Goal: Entertainment & Leisure: Consume media (video, audio)

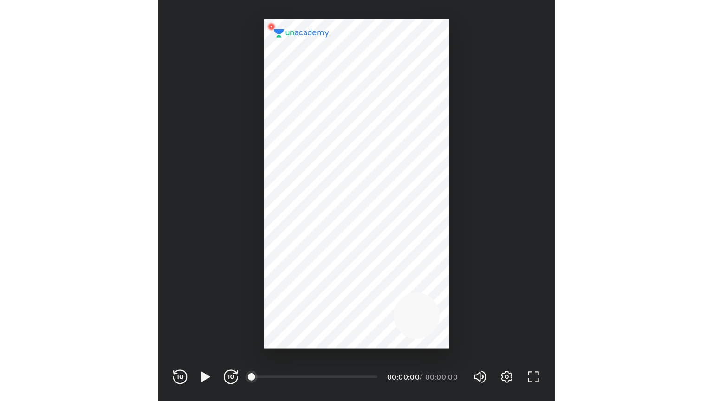
scroll to position [308, 305]
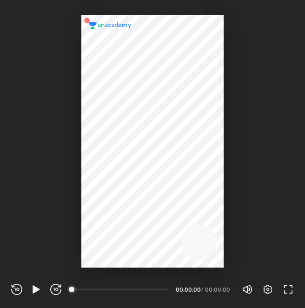
click at [154, 185] on div at bounding box center [152, 141] width 142 height 253
click at [268, 289] on icon "button" at bounding box center [267, 289] width 3 height 3
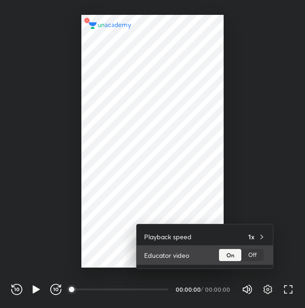
click at [255, 250] on div "Off" at bounding box center [252, 255] width 22 height 12
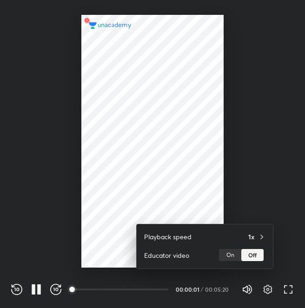
click at [289, 292] on div at bounding box center [152, 154] width 305 height 308
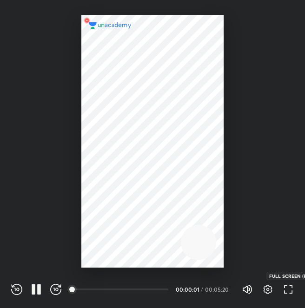
click at [289, 292] on icon "button" at bounding box center [290, 291] width 3 height 3
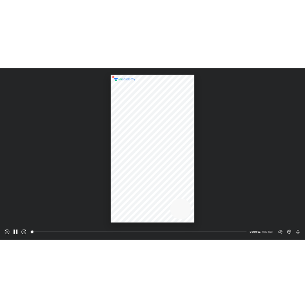
scroll to position [401, 713]
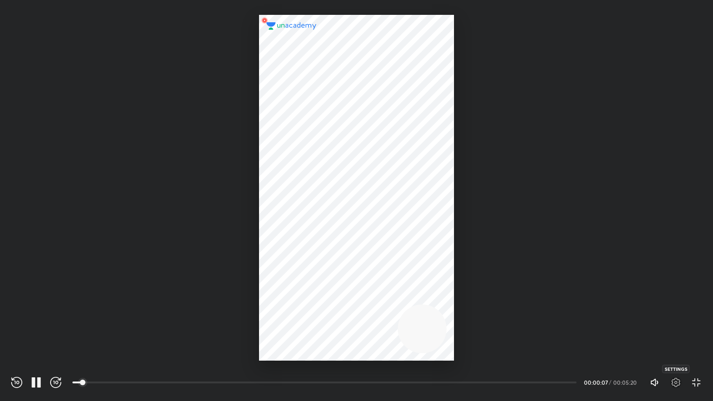
click at [304, 307] on icon "button" at bounding box center [675, 382] width 11 height 11
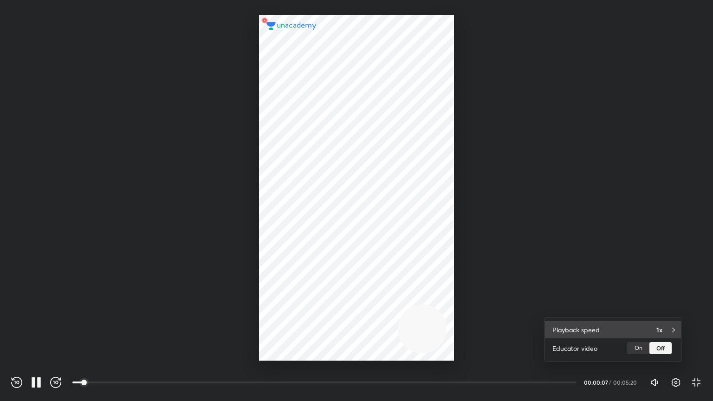
click at [304, 307] on h4 "1x" at bounding box center [659, 330] width 6 height 10
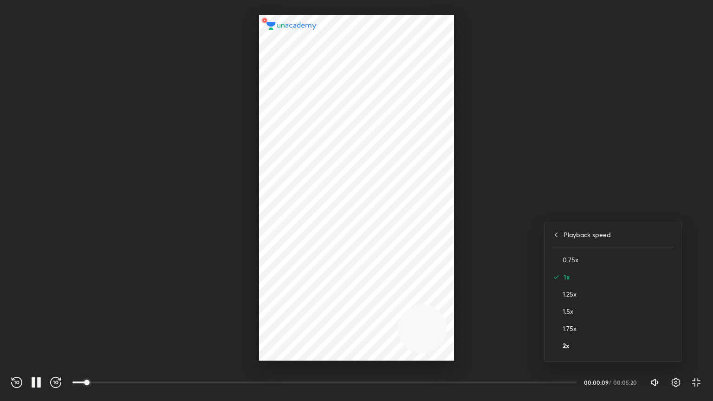
click at [304, 307] on h4 "2x" at bounding box center [618, 346] width 111 height 10
click at [304, 185] on div at bounding box center [356, 200] width 713 height 401
click at [304, 185] on div at bounding box center [356, 180] width 713 height 361
drag, startPoint x: 694, startPoint y: 394, endPoint x: 692, endPoint y: 386, distance: 7.7
click at [304, 307] on div "REWIND (J) PAUSE (K) FORWARD (L) 00:00 00:00:20 / 00:05:20 Volume (M) 25% Setti…" at bounding box center [356, 381] width 713 height 40
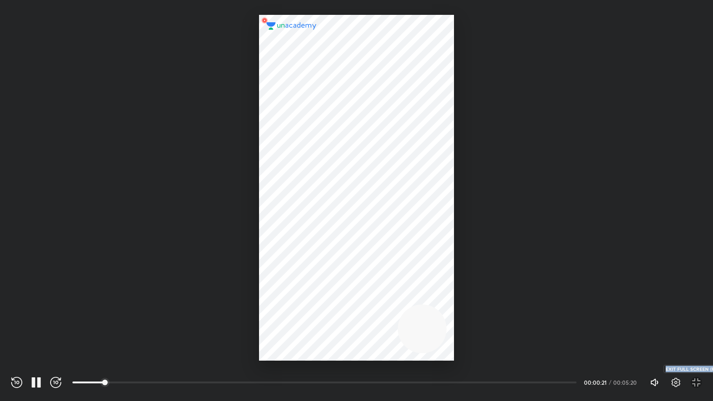
click at [304, 307] on icon "button" at bounding box center [696, 382] width 11 height 11
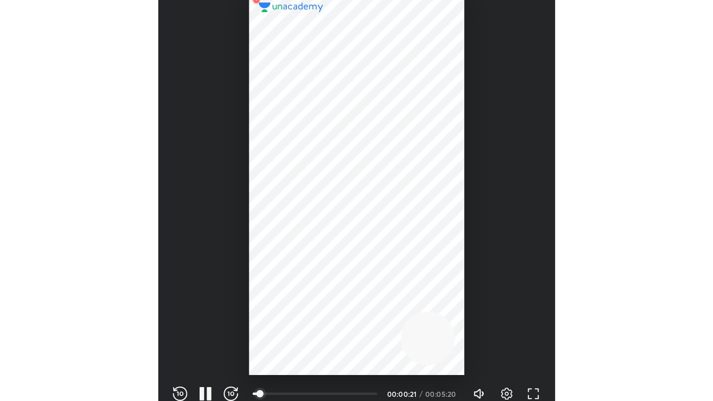
scroll to position [308, 305]
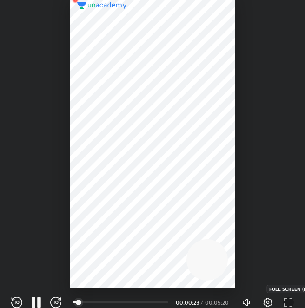
click at [286, 301] on icon "button" at bounding box center [287, 302] width 11 height 11
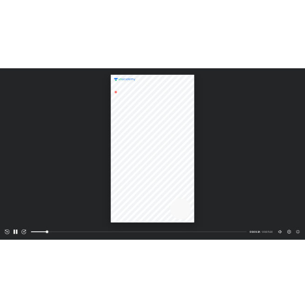
scroll to position [401, 713]
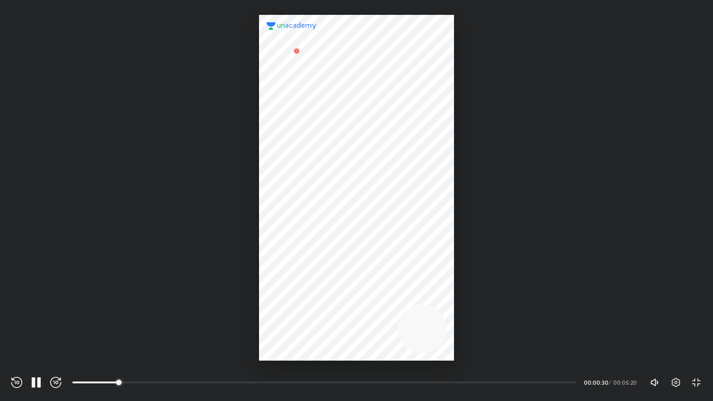
click at [304, 307] on div "REWIND (J) PAUSE (K) FORWARD (L) 00:00 00:00:30 / 00:05:20 Volume (M) 25% Setti…" at bounding box center [356, 381] width 713 height 40
click at [304, 307] on icon "button" at bounding box center [696, 382] width 11 height 11
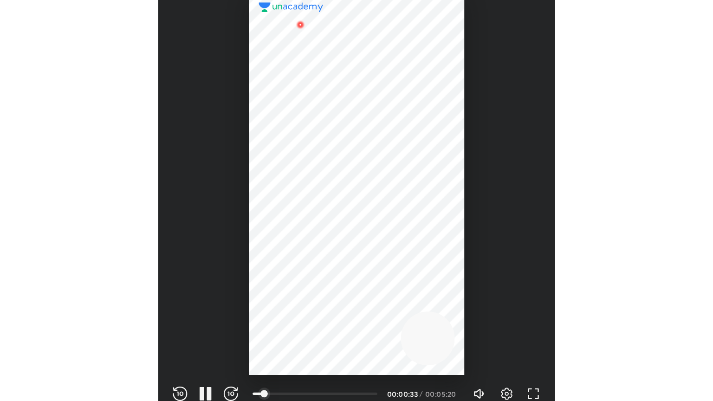
scroll to position [308, 305]
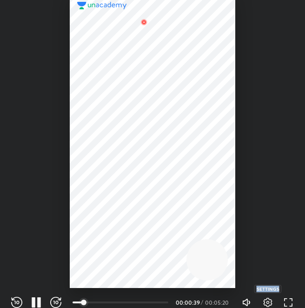
click at [267, 301] on icon "button" at bounding box center [267, 301] width 3 height 3
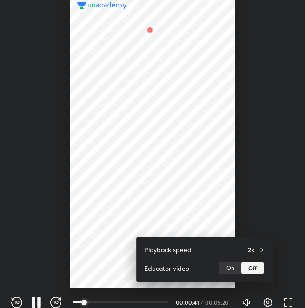
click at [267, 301] on div at bounding box center [152, 154] width 305 height 308
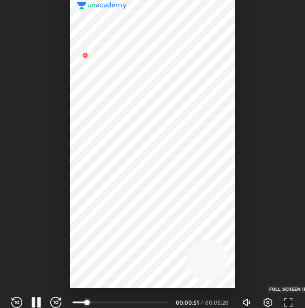
click at [288, 304] on icon "button" at bounding box center [287, 302] width 11 height 11
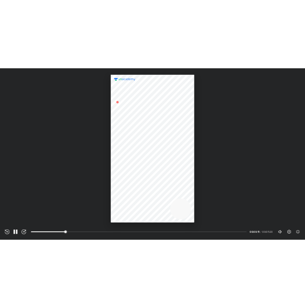
scroll to position [401, 713]
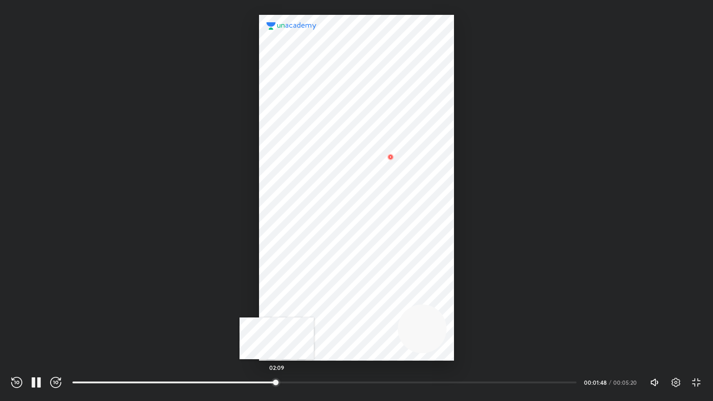
click at [277, 307] on div at bounding box center [275, 382] width 7 height 7
click at [304, 307] on icon "button" at bounding box center [676, 382] width 9 height 9
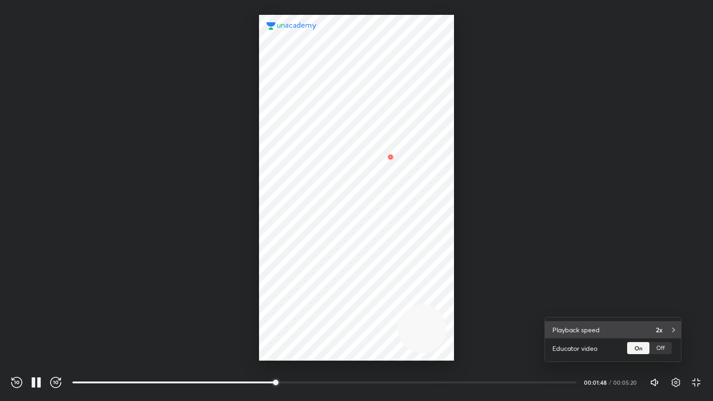
click at [304, 307] on div "Playback speed 2x" at bounding box center [613, 329] width 136 height 17
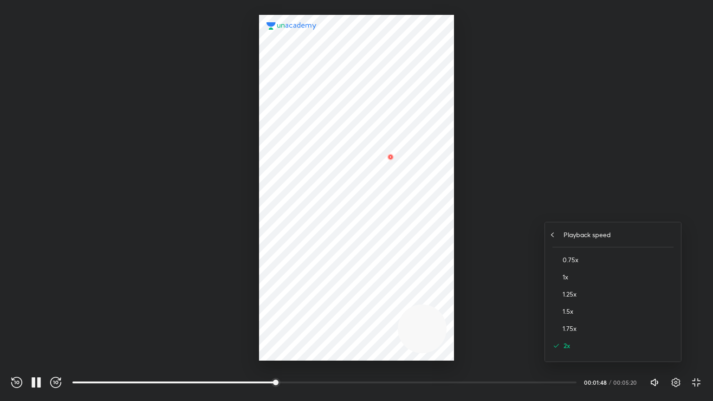
click at [304, 237] on div "Playback speed" at bounding box center [612, 235] width 121 height 10
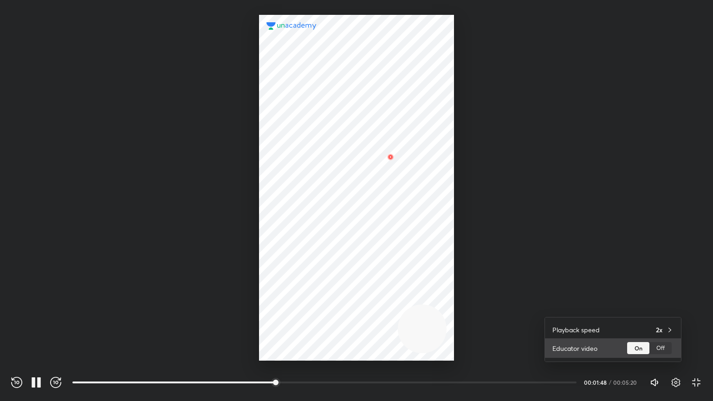
click at [304, 307] on div "Off" at bounding box center [660, 348] width 22 height 12
click at [304, 232] on div at bounding box center [356, 200] width 713 height 401
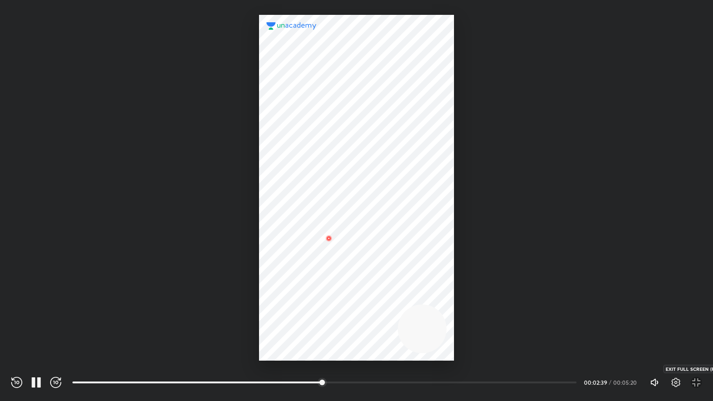
click at [304, 307] on icon "button" at bounding box center [696, 382] width 11 height 11
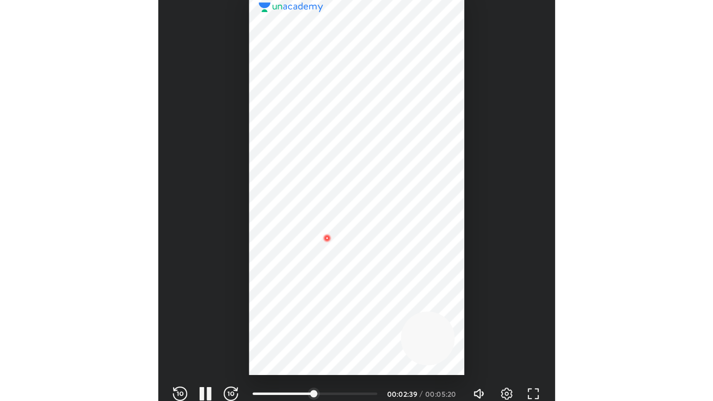
scroll to position [308, 305]
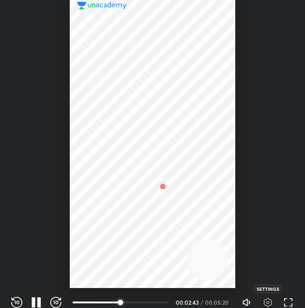
click at [272, 306] on icon "button" at bounding box center [267, 302] width 11 height 11
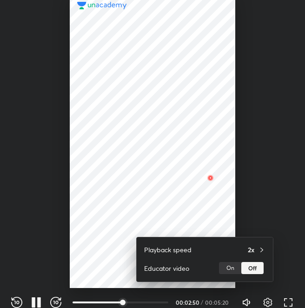
click at [264, 304] on div at bounding box center [152, 154] width 305 height 308
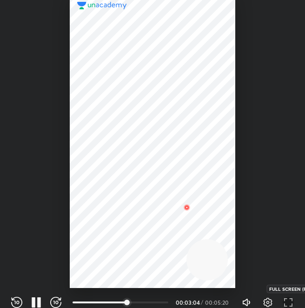
click at [283, 299] on icon "button" at bounding box center [287, 302] width 11 height 11
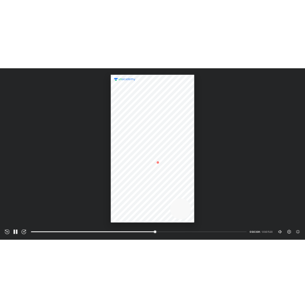
scroll to position [401, 713]
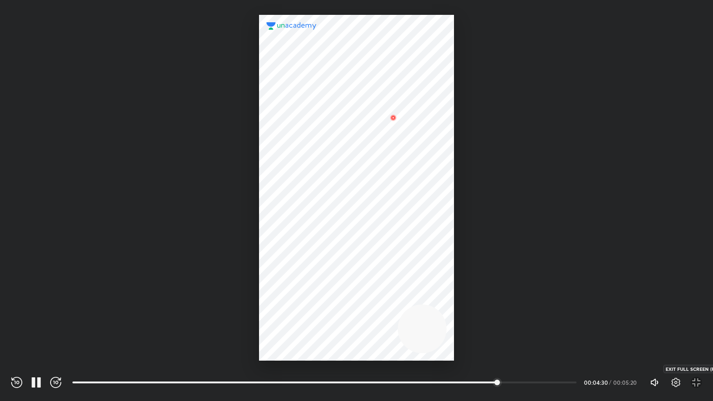
click at [304, 307] on icon "button" at bounding box center [696, 382] width 11 height 11
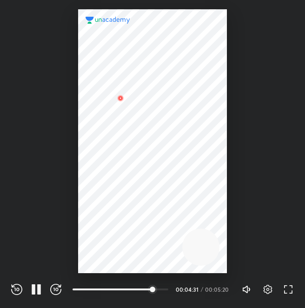
scroll to position [308, 305]
